Goal: Find specific page/section: Find specific page/section

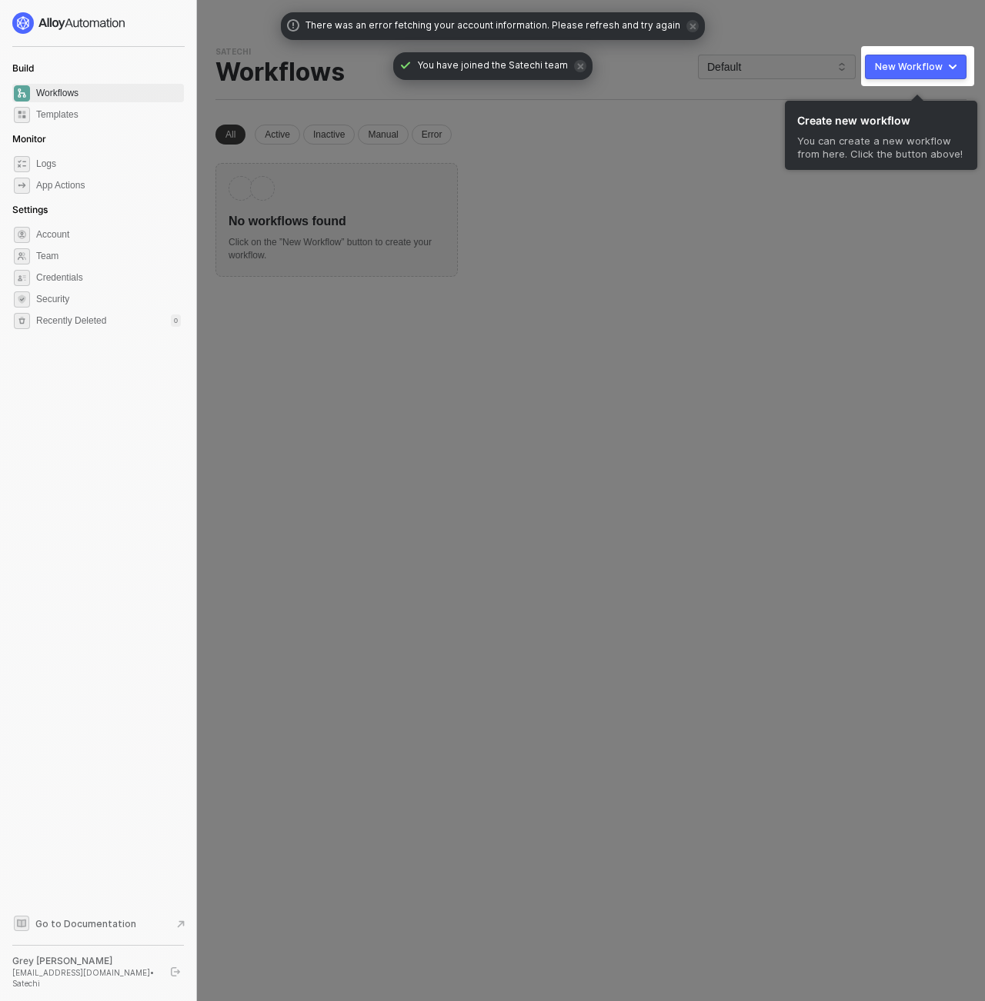
click at [885, 15] on div at bounding box center [492, 500] width 985 height 1001
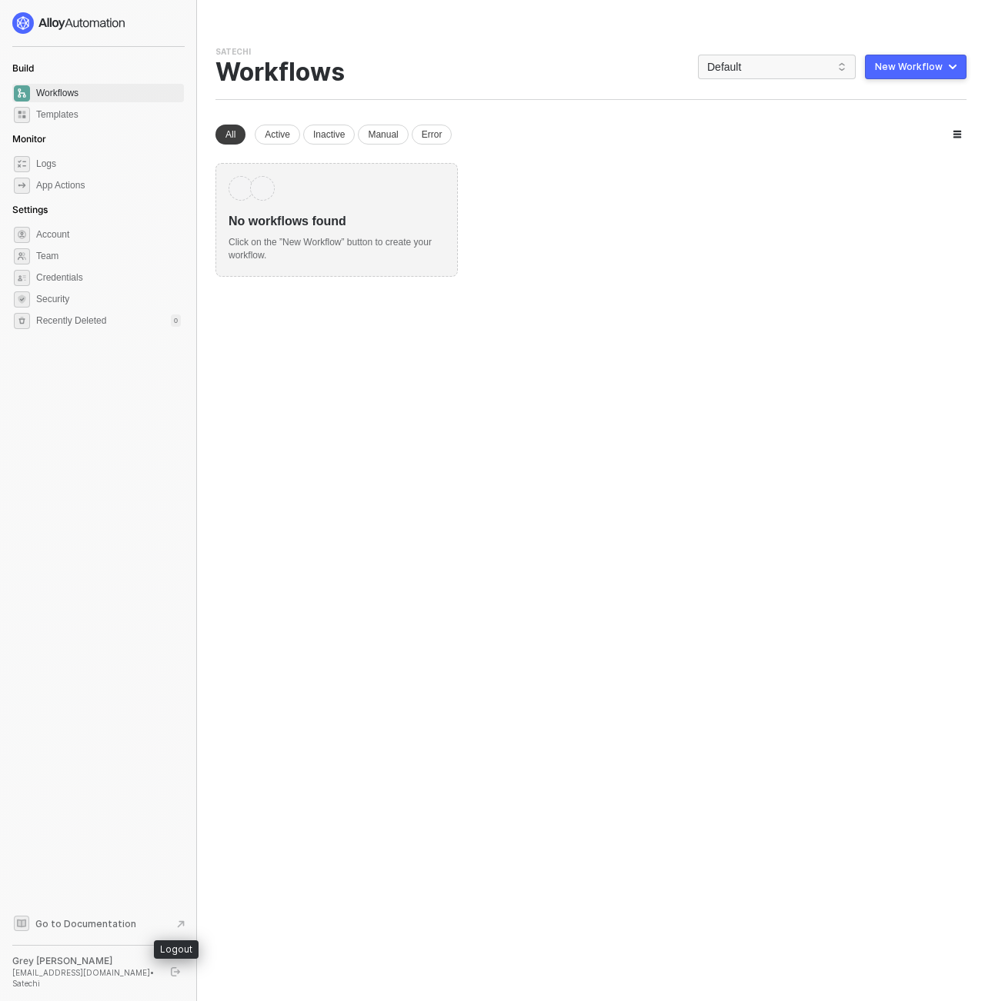
click at [169, 975] on button "button" at bounding box center [175, 972] width 18 height 18
click at [520, 468] on div "You need to expand your browser window or switch to a computer with a bigger sc…" at bounding box center [591, 500] width 788 height 1001
drag, startPoint x: 890, startPoint y: 555, endPoint x: 897, endPoint y: 408, distance: 146.3
click at [890, 545] on div "You need to expand your browser window or switch to a computer with a bigger sc…" at bounding box center [591, 500] width 788 height 1001
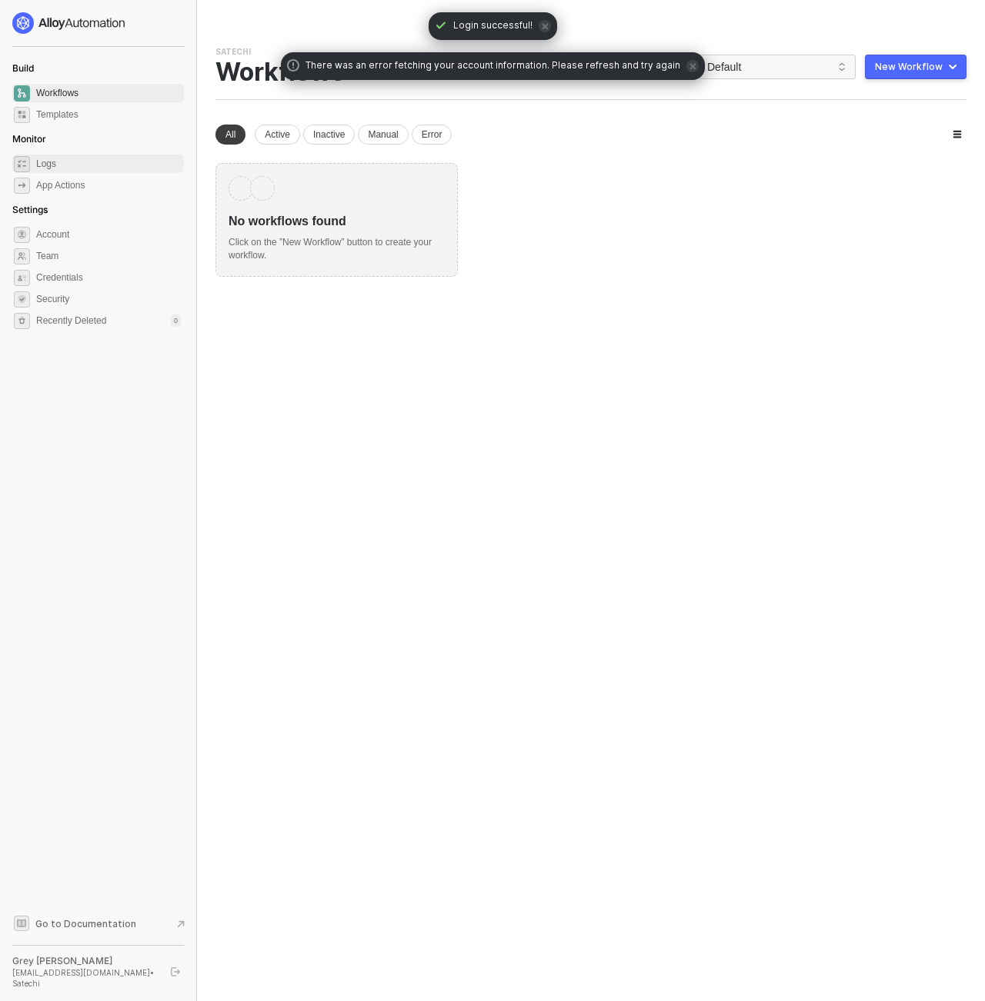
click at [71, 169] on span "Logs" at bounding box center [108, 164] width 145 height 18
